Goal: Task Accomplishment & Management: Manage account settings

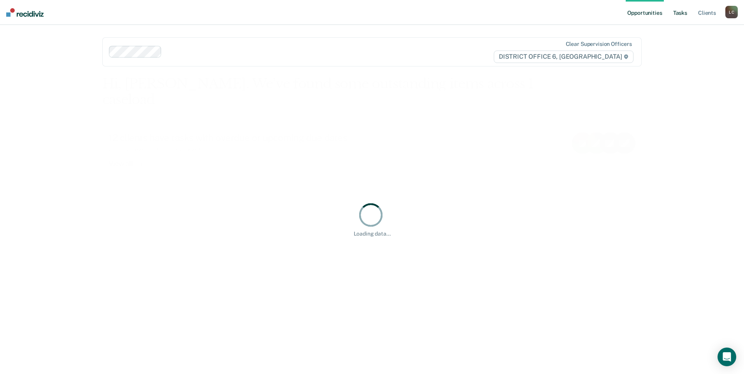
click at [681, 12] on link "Tasks" at bounding box center [679, 12] width 17 height 25
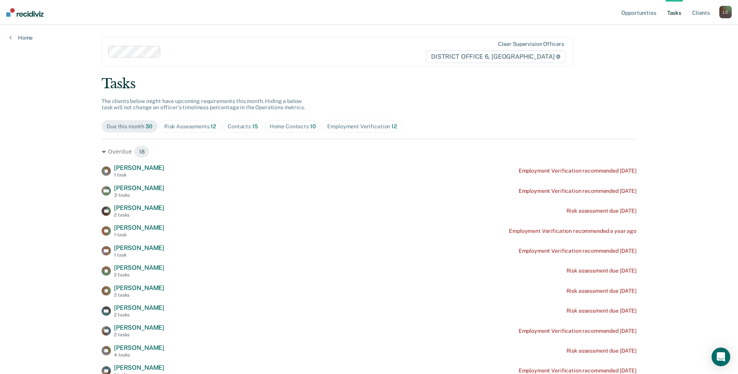
click at [334, 123] on div "Employment Verification 12" at bounding box center [361, 126] width 69 height 7
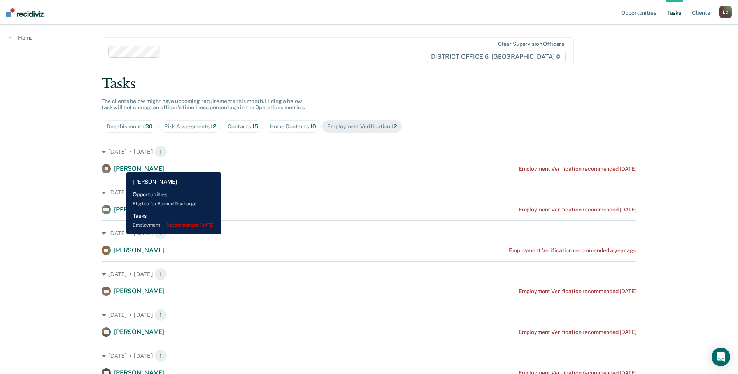
drag, startPoint x: 121, startPoint y: 166, endPoint x: 117, endPoint y: 165, distance: 4.0
click at [119, 166] on span "[PERSON_NAME]" at bounding box center [139, 168] width 50 height 7
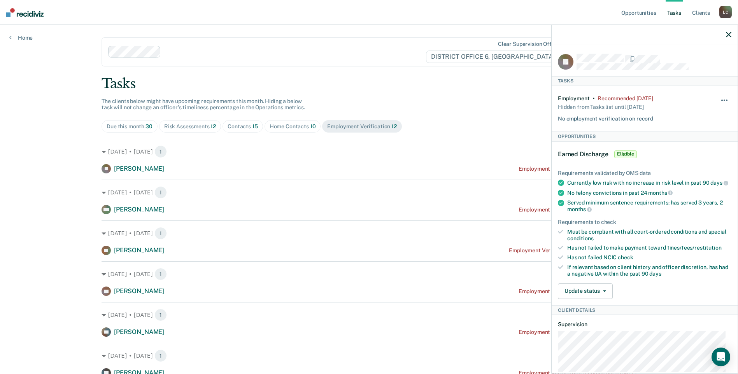
click at [723, 100] on span "button" at bounding box center [724, 101] width 2 height 2
click at [691, 150] on button "30 days" at bounding box center [703, 150] width 56 height 12
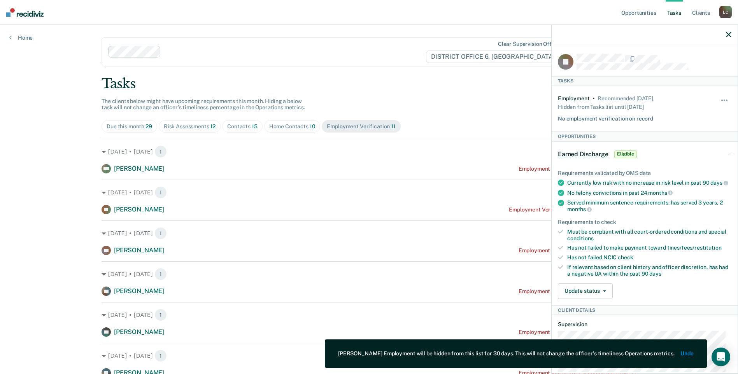
click at [727, 35] on icon "button" at bounding box center [728, 34] width 5 height 5
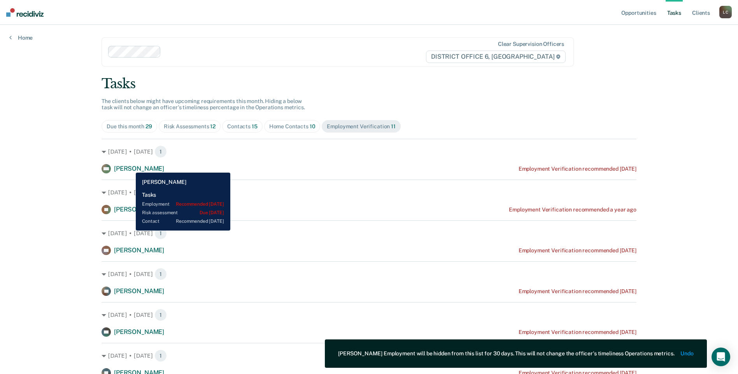
click at [130, 167] on span "[PERSON_NAME]" at bounding box center [139, 168] width 50 height 7
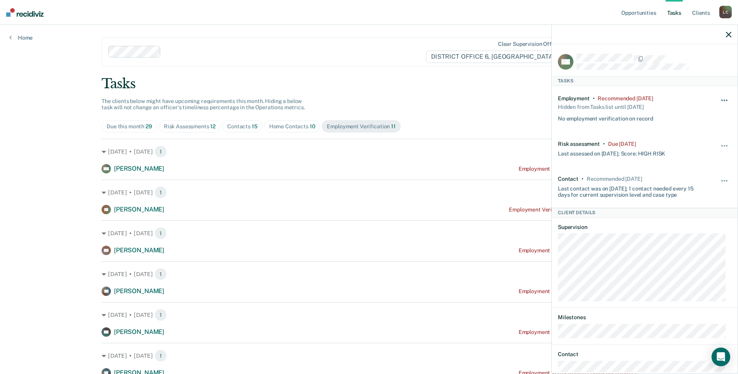
click at [718, 100] on button "button" at bounding box center [724, 104] width 13 height 12
click at [686, 146] on button "30 days" at bounding box center [703, 150] width 56 height 12
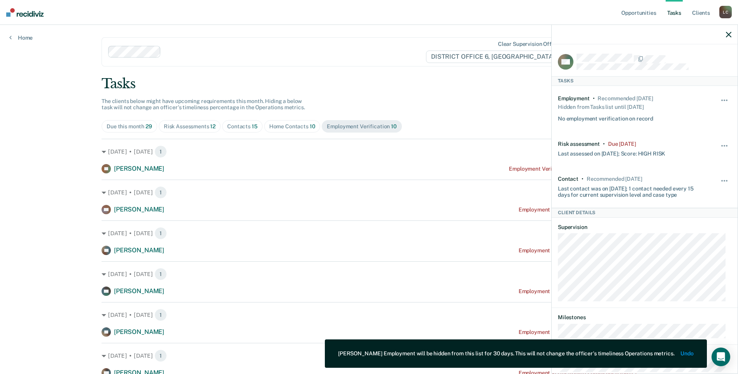
click at [728, 34] on icon "button" at bounding box center [728, 34] width 5 height 5
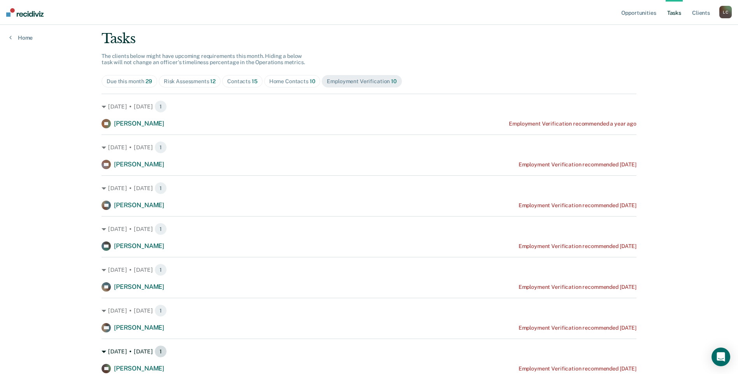
scroll to position [39, 0]
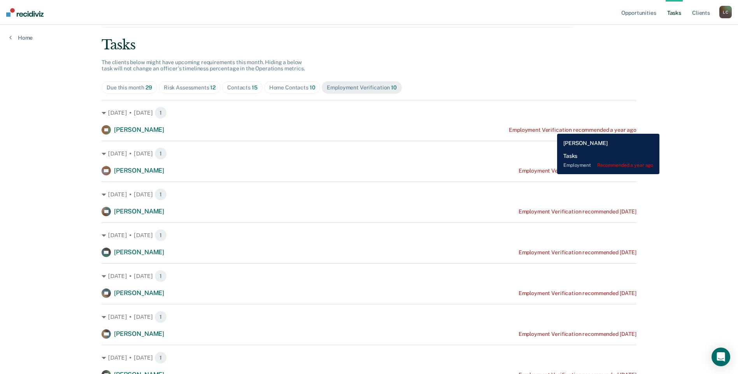
click at [551, 128] on div "Employment Verification recommended a year ago" at bounding box center [573, 130] width 128 height 7
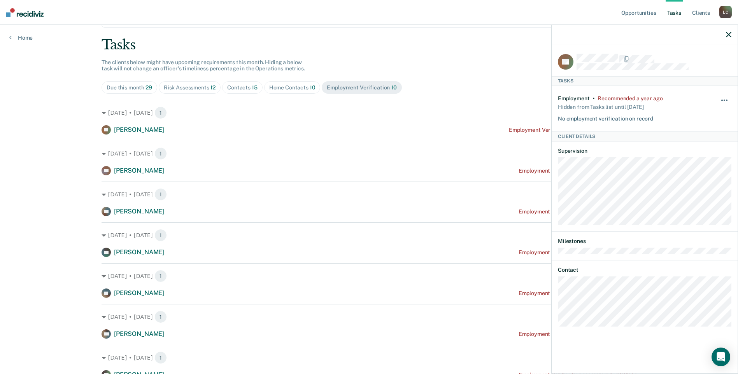
click at [726, 100] on span "button" at bounding box center [727, 101] width 2 height 2
click at [688, 150] on button "30 days" at bounding box center [703, 150] width 56 height 12
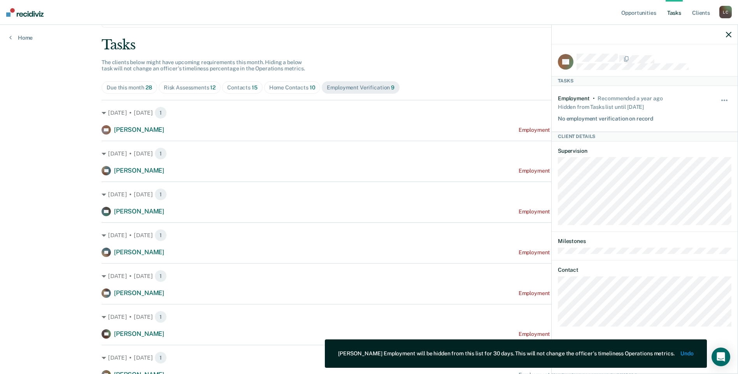
click at [727, 34] on icon "button" at bounding box center [728, 34] width 5 height 5
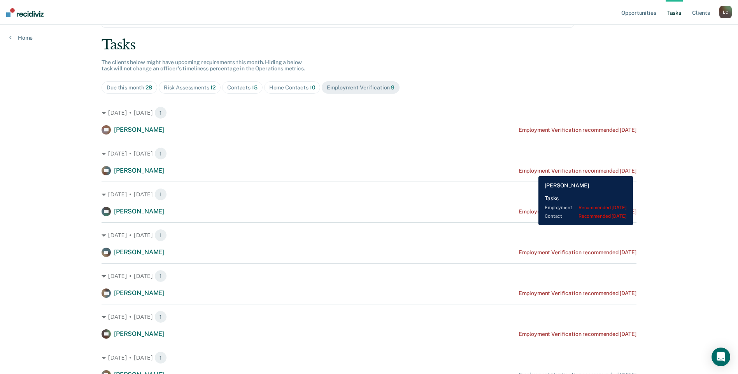
click at [532, 170] on div "Employment Verification recommended [DATE]" at bounding box center [577, 171] width 118 height 7
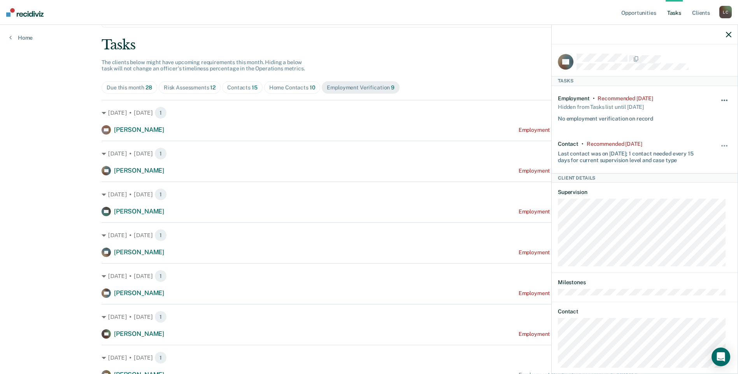
click at [718, 100] on button "button" at bounding box center [724, 104] width 13 height 12
click at [695, 150] on button "30 days" at bounding box center [703, 150] width 56 height 12
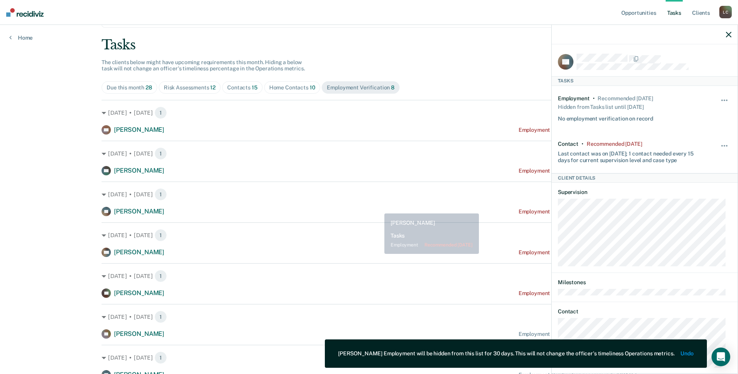
click at [376, 205] on div "[DATE] • [DATE] 1 [PERSON_NAME] Employment Verification recommended [DATE]" at bounding box center [369, 199] width 535 height 35
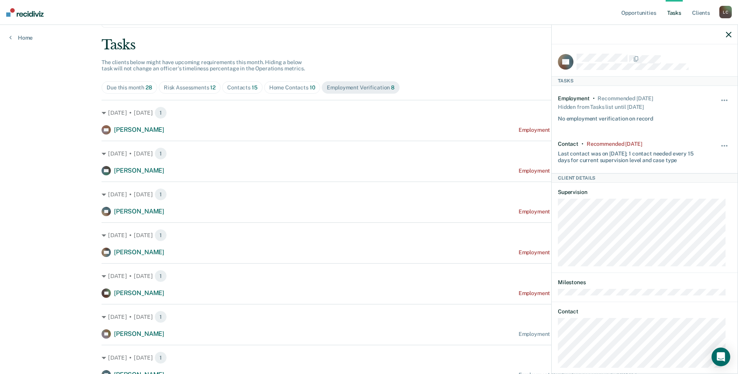
click at [727, 35] on icon "button" at bounding box center [728, 34] width 5 height 5
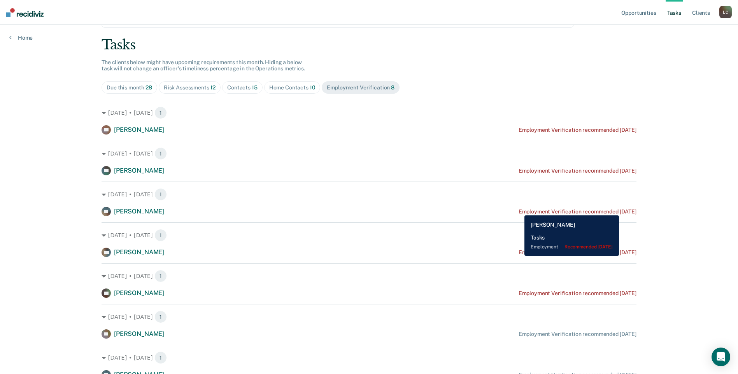
click at [518, 210] on div "Employment Verification recommended [DATE]" at bounding box center [577, 211] width 118 height 7
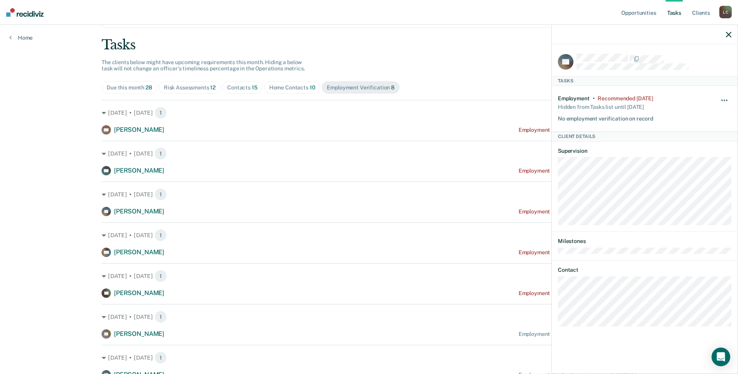
click at [725, 98] on button "button" at bounding box center [724, 104] width 13 height 12
click at [698, 151] on button "30 days" at bounding box center [703, 150] width 56 height 12
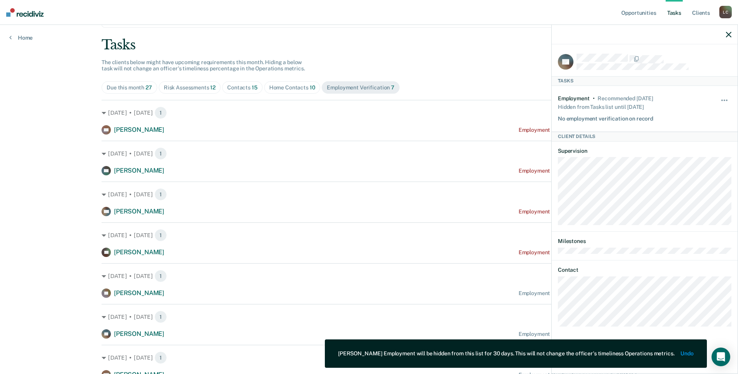
click at [728, 36] on icon "button" at bounding box center [728, 34] width 5 height 5
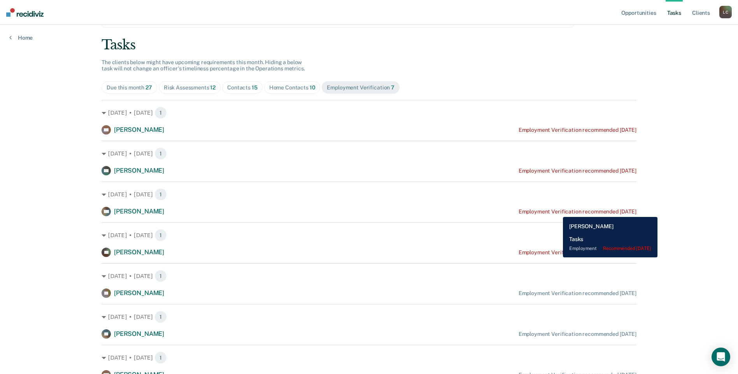
click at [557, 211] on div "Employment Verification recommended [DATE]" at bounding box center [577, 211] width 118 height 7
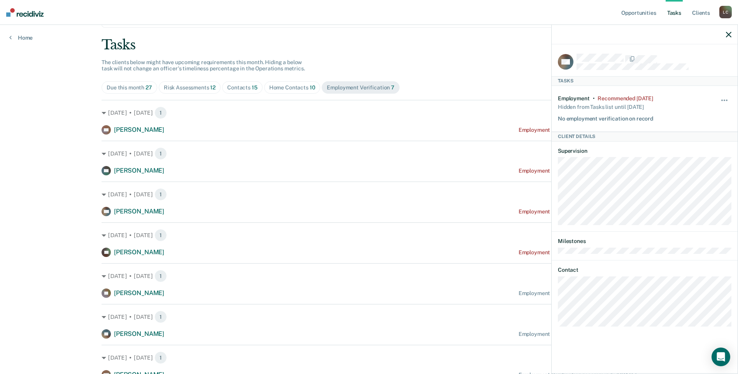
click at [725, 96] on div "Hide from tasks list for... 7 days 30 days 90 days" at bounding box center [724, 108] width 13 height 27
drag, startPoint x: 723, startPoint y: 95, endPoint x: 723, endPoint y: 100, distance: 4.3
click at [723, 100] on div "Hide from tasks list for... 7 days 30 days 90 days" at bounding box center [724, 108] width 13 height 27
click at [723, 100] on button "button" at bounding box center [724, 104] width 13 height 12
click at [694, 152] on button "30 days" at bounding box center [703, 150] width 56 height 12
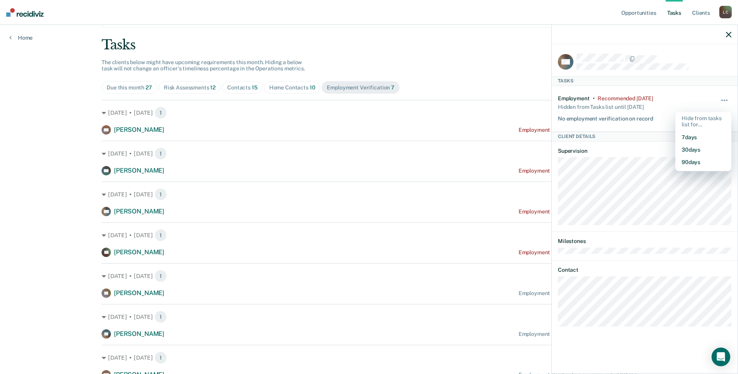
scroll to position [35, 0]
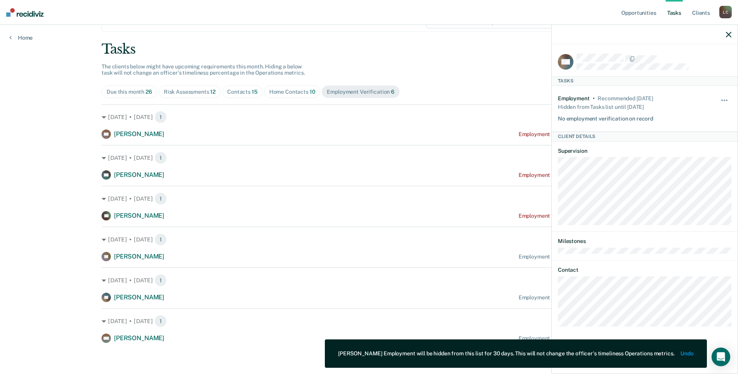
click at [730, 35] on icon "button" at bounding box center [728, 34] width 5 height 5
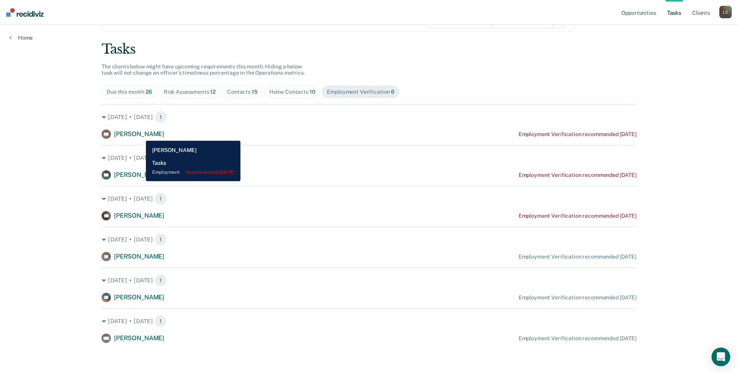
click at [140, 134] on span "[PERSON_NAME]" at bounding box center [139, 133] width 50 height 7
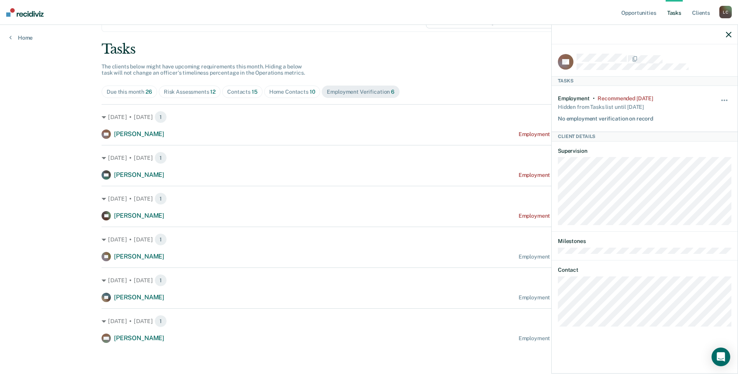
click at [195, 91] on div "Risk Assessments 12" at bounding box center [190, 92] width 52 height 7
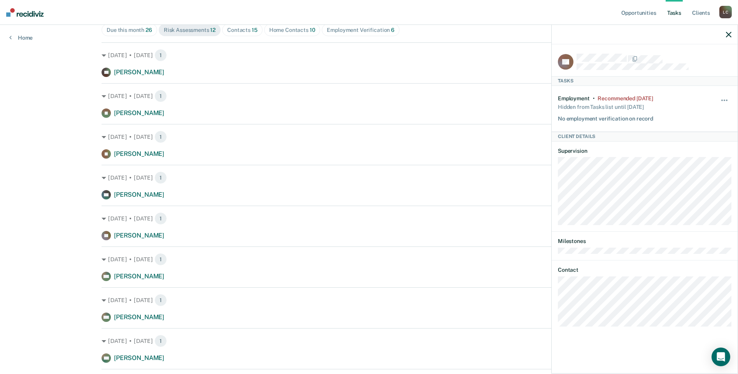
scroll to position [85, 0]
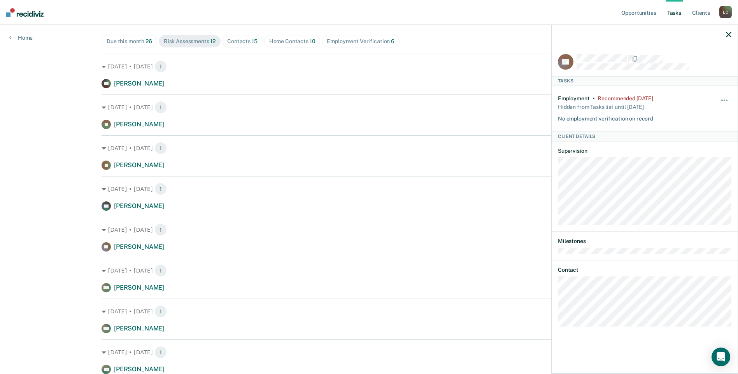
click at [353, 44] on div "Employment Verification 6" at bounding box center [361, 41] width 68 height 7
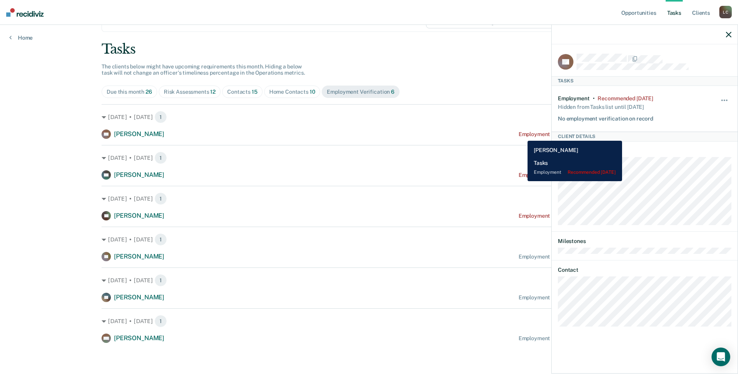
click at [522, 135] on div "Employment Verification recommended [DATE]" at bounding box center [577, 134] width 118 height 7
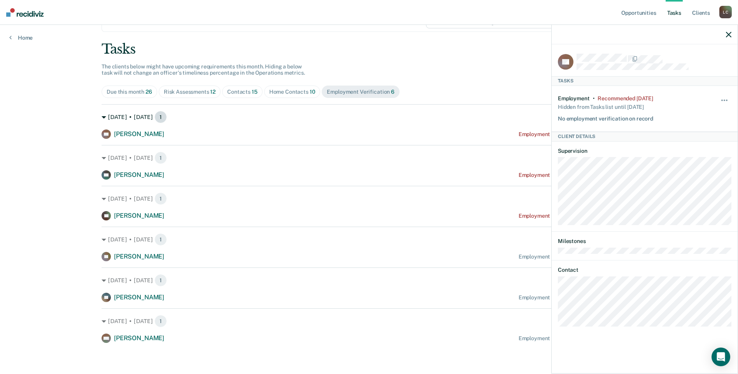
click at [524, 112] on div "[DATE] • [DATE] 1" at bounding box center [369, 117] width 535 height 12
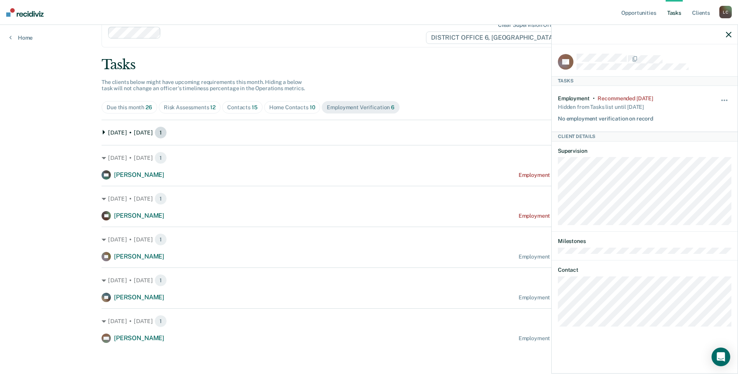
scroll to position [19, 0]
click at [104, 131] on icon at bounding box center [104, 132] width 5 height 5
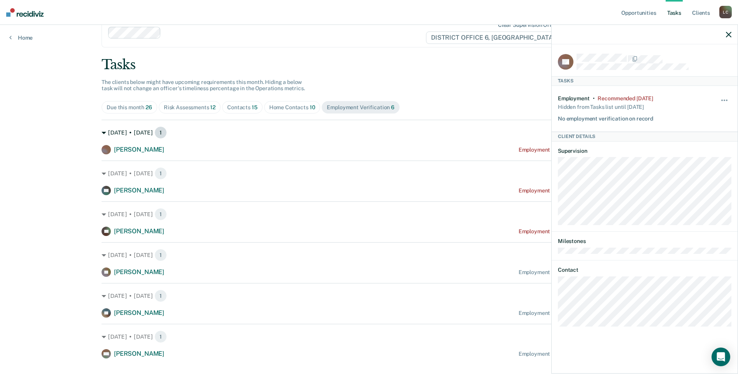
scroll to position [35, 0]
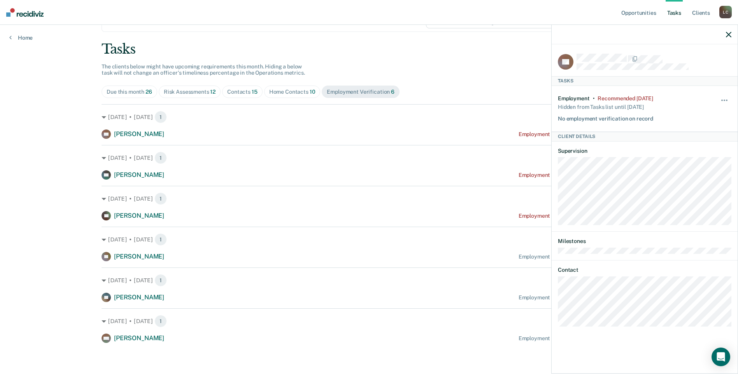
drag, startPoint x: 452, startPoint y: 126, endPoint x: 446, endPoint y: 125, distance: 6.4
click at [450, 126] on div "[DATE] • [DATE] 1 RA [PERSON_NAME] Employment Verification recommended [DATE]" at bounding box center [369, 121] width 535 height 35
click at [728, 33] on icon "button" at bounding box center [728, 34] width 5 height 5
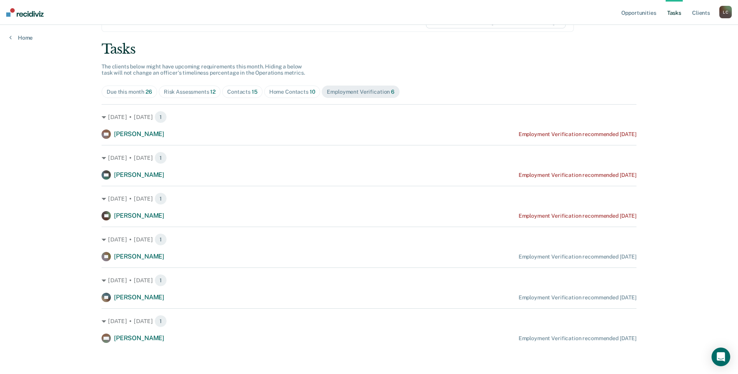
click at [192, 95] on div "Risk Assessments 12" at bounding box center [190, 92] width 52 height 7
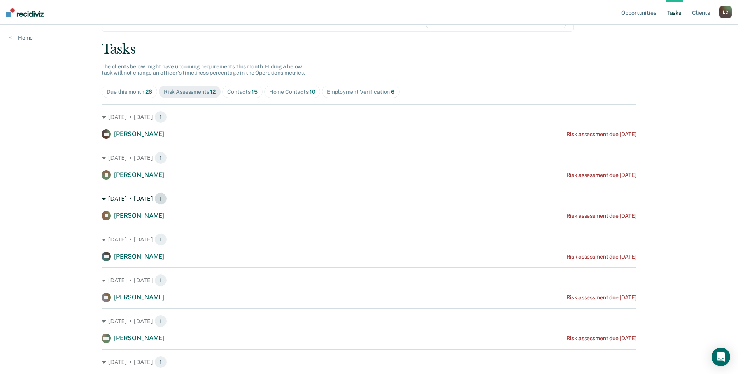
click at [122, 201] on div "[DATE] • [DATE] 1" at bounding box center [369, 199] width 535 height 12
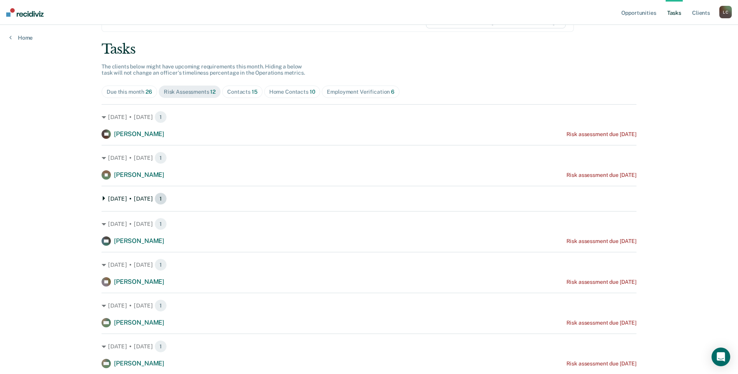
drag, startPoint x: 126, startPoint y: 200, endPoint x: 119, endPoint y: 200, distance: 6.6
click at [125, 200] on div "[DATE] • [DATE] 1" at bounding box center [369, 199] width 535 height 12
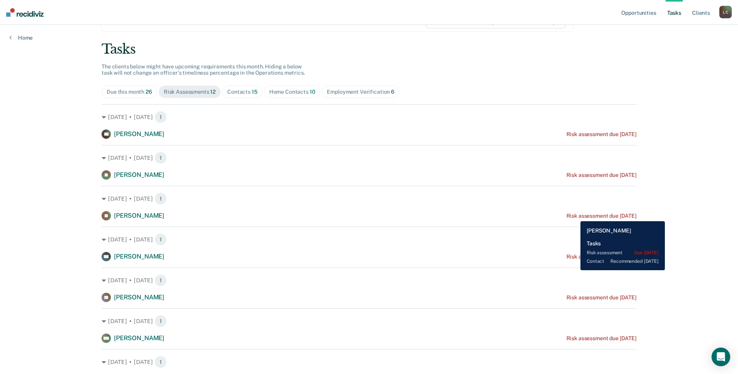
click at [574, 215] on div "Risk assessment due [DATE]" at bounding box center [601, 216] width 70 height 7
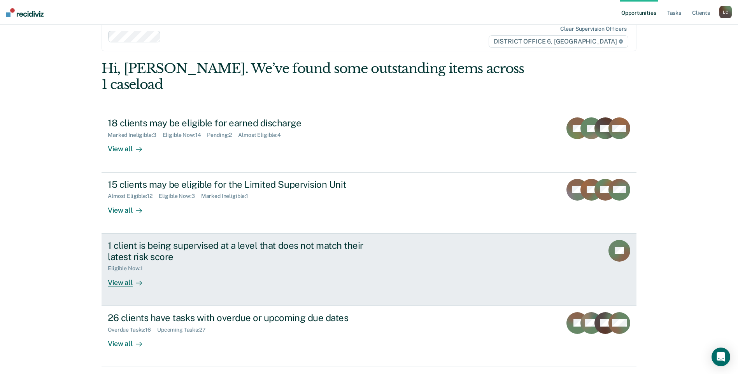
scroll to position [23, 0]
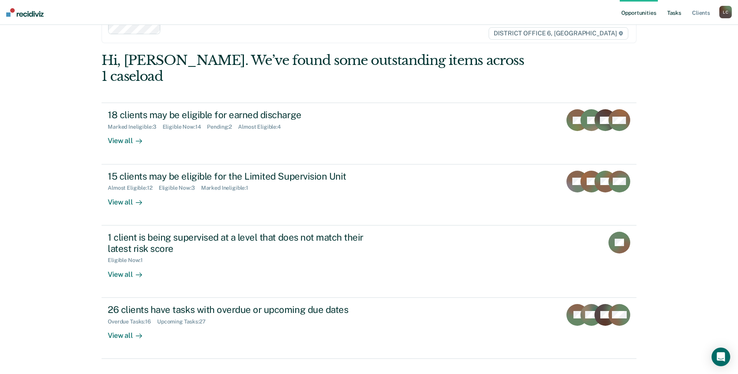
click at [675, 12] on link "Tasks" at bounding box center [673, 12] width 17 height 25
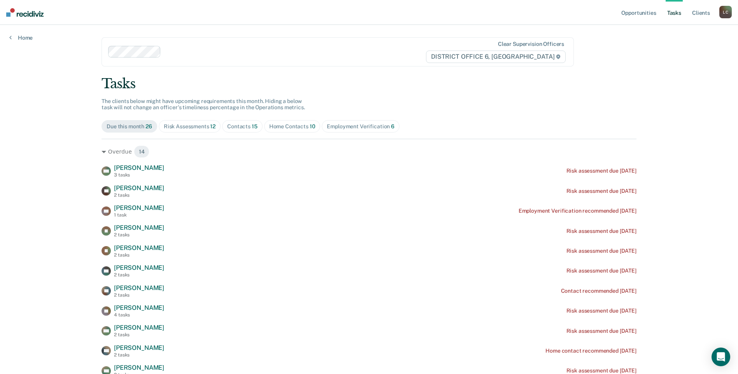
click at [278, 124] on div "Home Contacts 10" at bounding box center [292, 126] width 46 height 7
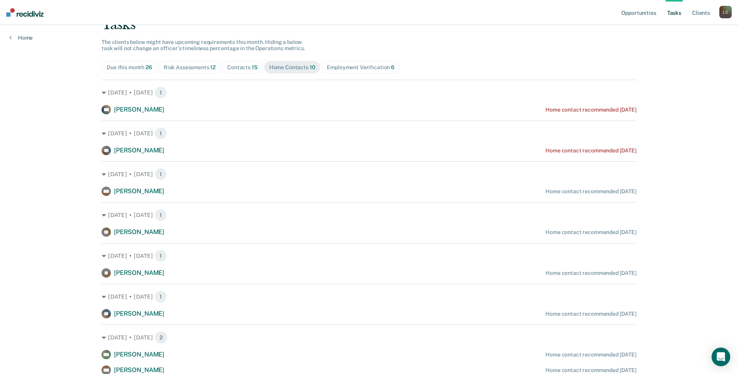
scroll to position [56, 0]
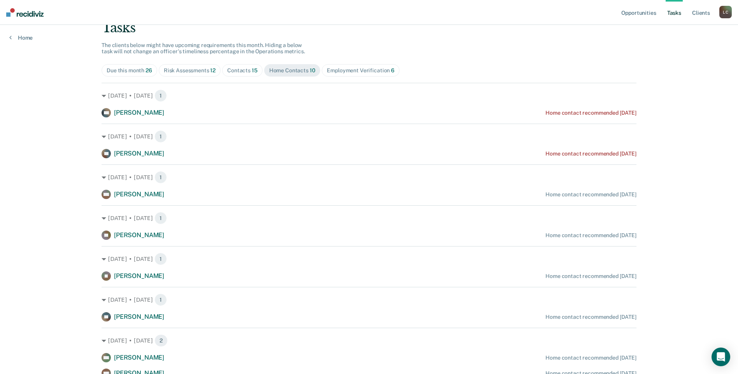
click at [327, 207] on div "Aug. 22 • Friday 1 TT Tristan Tamez Home contact recommended in 3 days" at bounding box center [369, 222] width 535 height 35
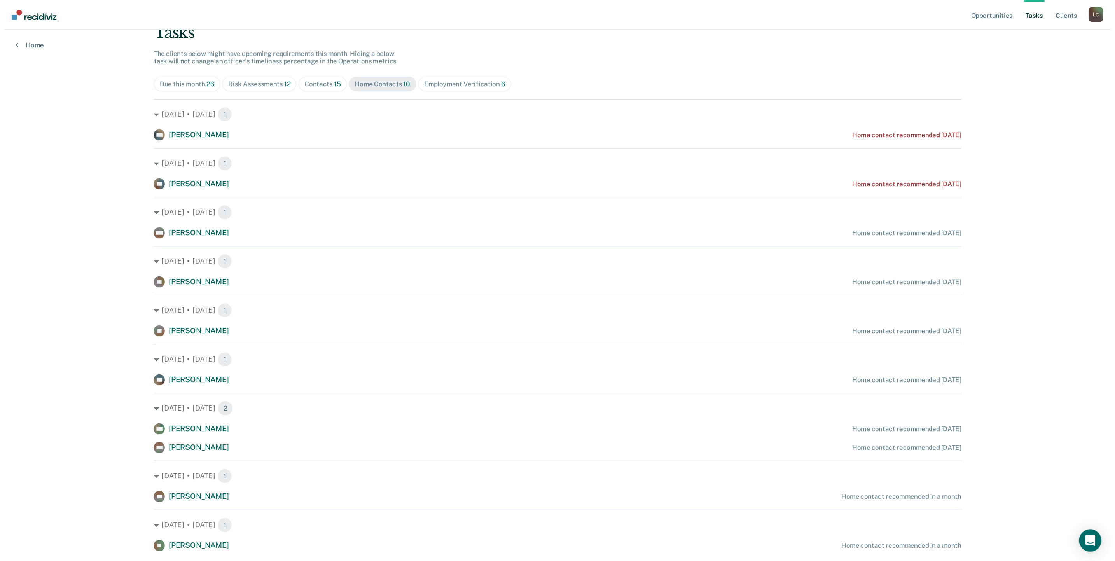
scroll to position [0, 0]
